Goal: Navigation & Orientation: Go to known website

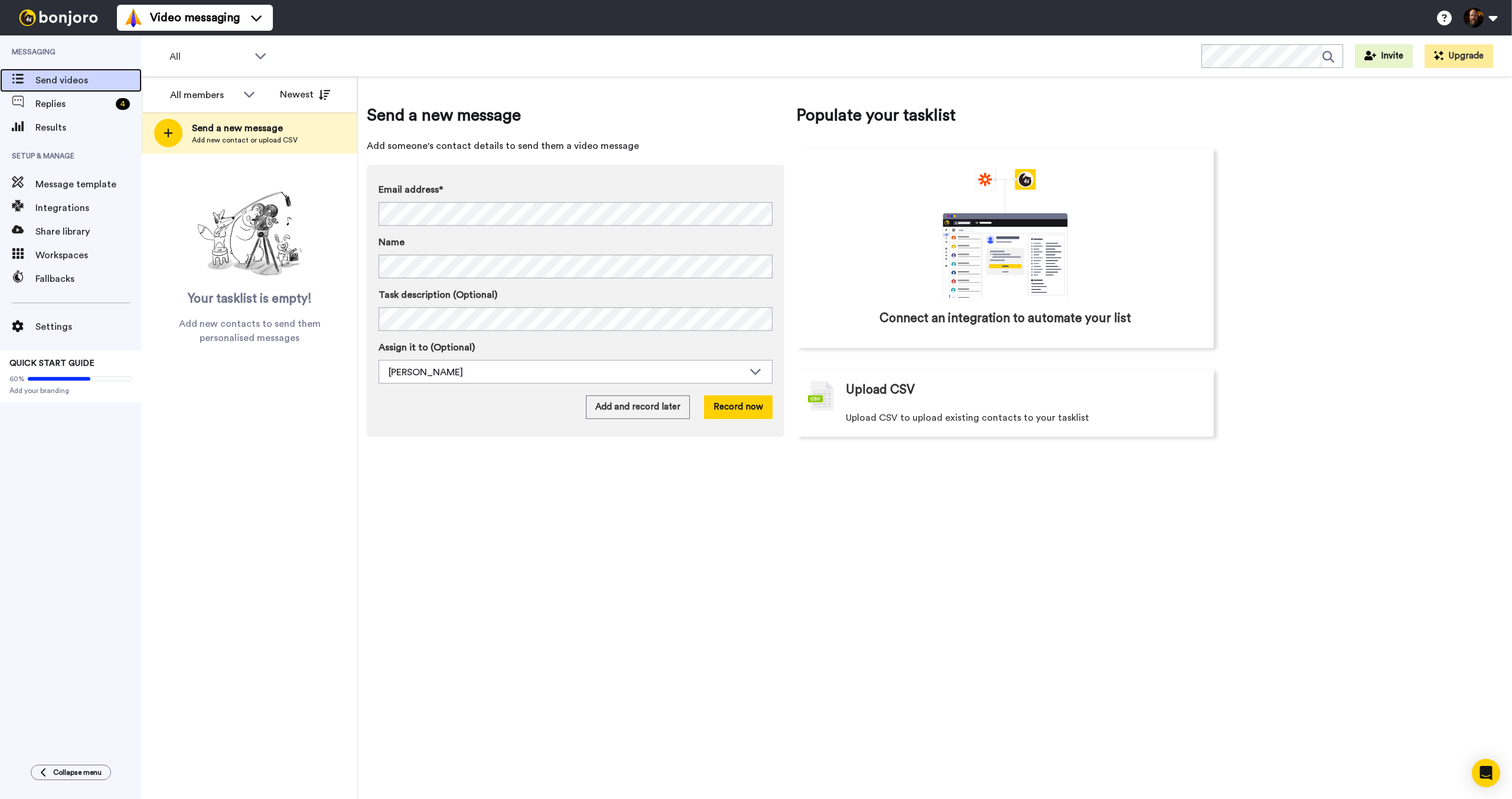
click at [94, 84] on span "Send videos" at bounding box center [88, 80] width 106 height 15
